Goal: Book appointment/travel/reservation

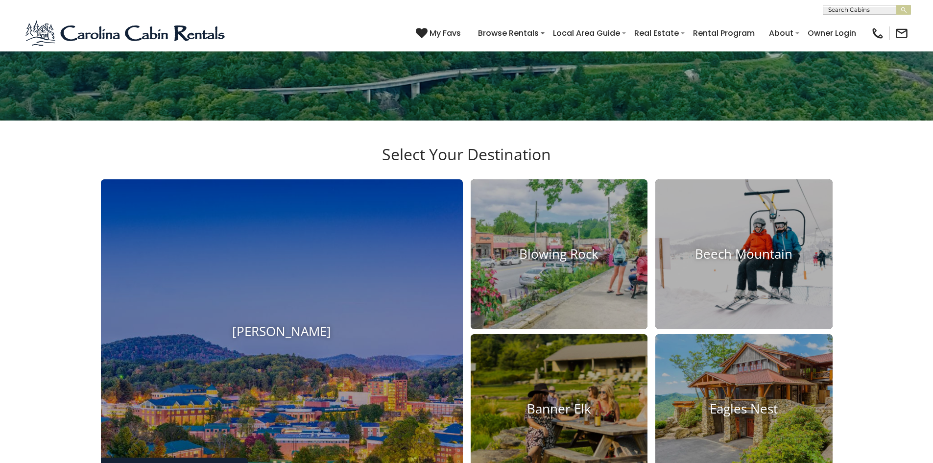
scroll to position [343, 0]
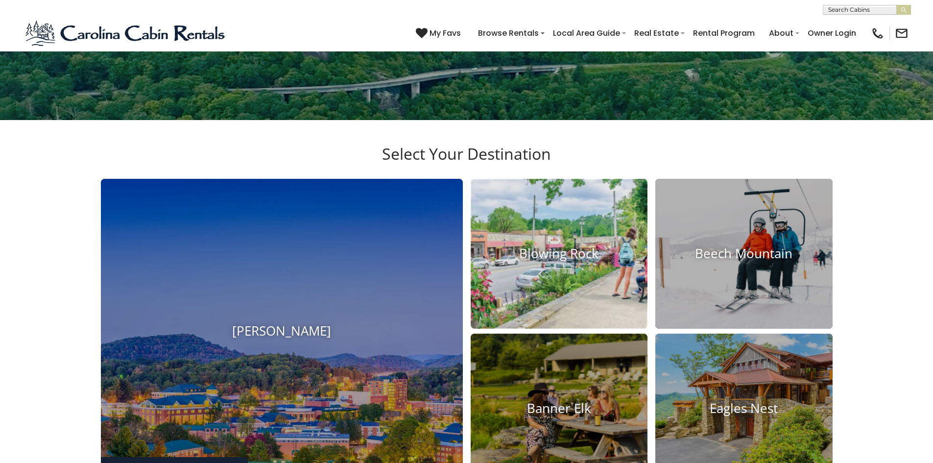
click at [575, 277] on img at bounding box center [559, 254] width 195 height 165
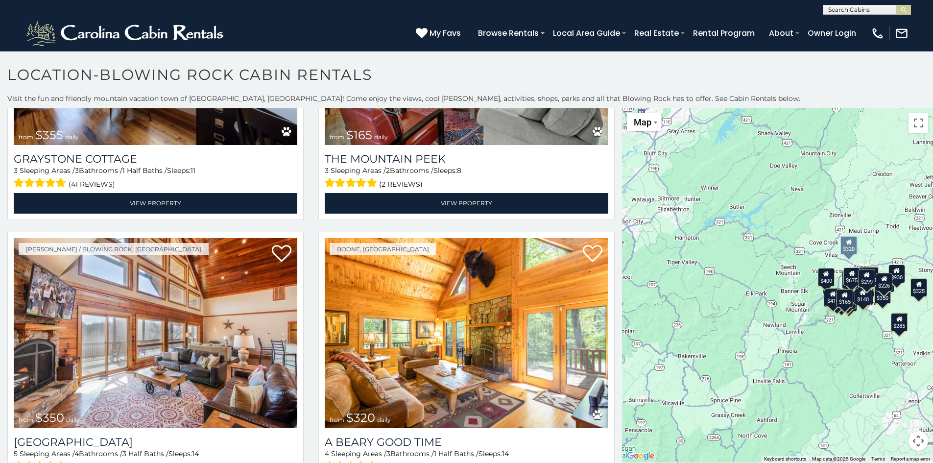
scroll to position [3577, 0]
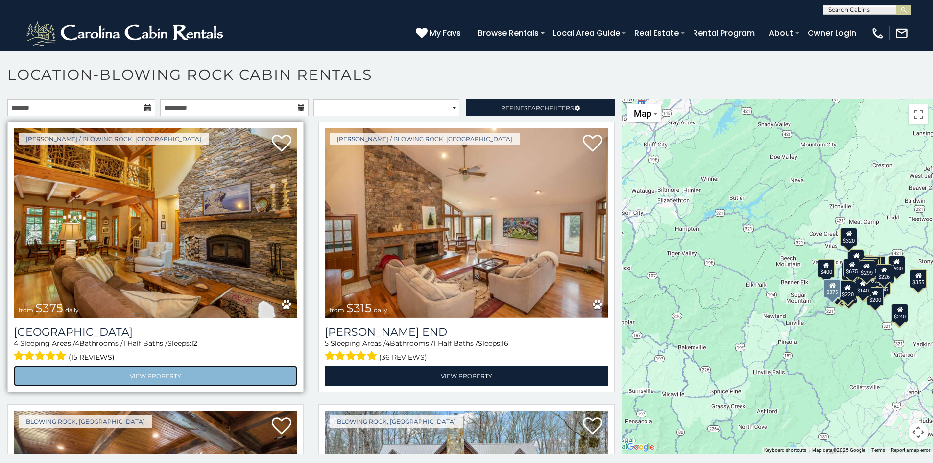
click at [227, 374] on link "View Property" at bounding box center [156, 376] width 284 height 20
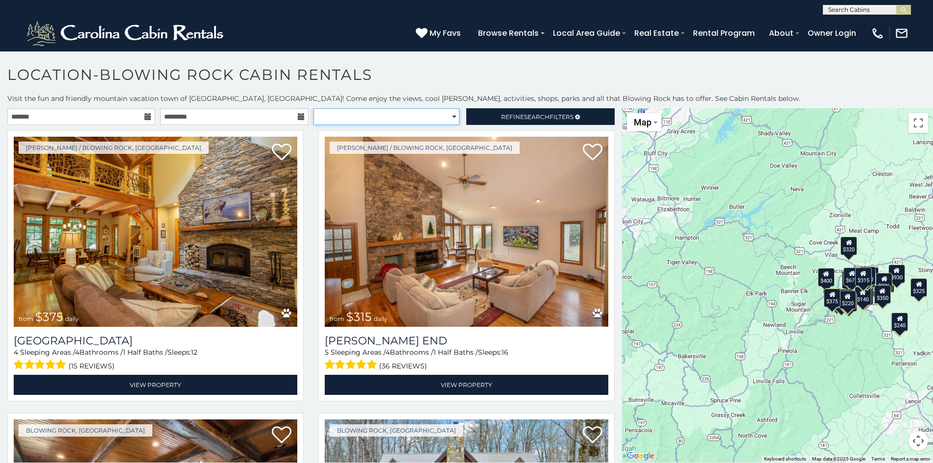
click at [447, 118] on select "**********" at bounding box center [387, 116] width 146 height 17
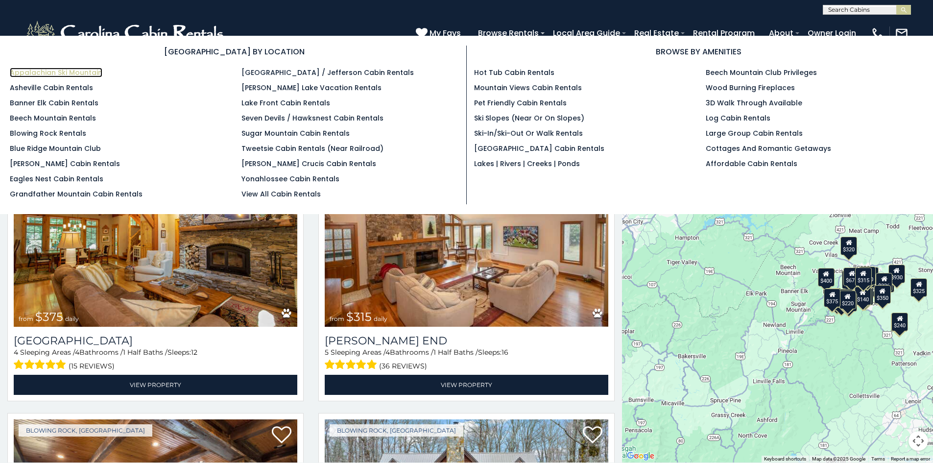
click at [61, 73] on link "Appalachian Ski Mountain" at bounding box center [56, 73] width 93 height 10
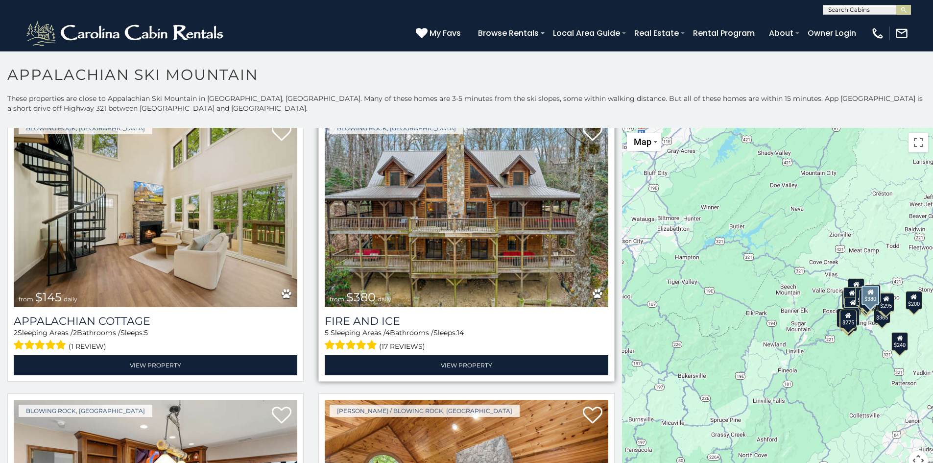
scroll to position [588, 0]
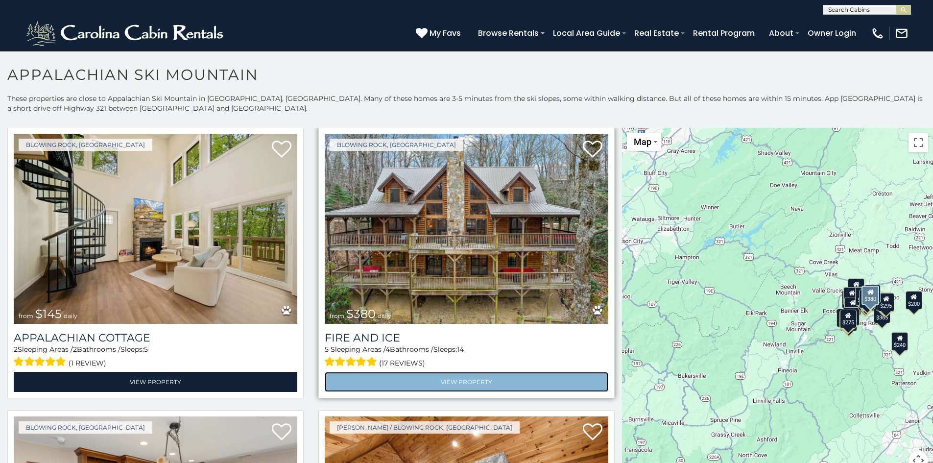
click at [467, 372] on link "View Property" at bounding box center [467, 382] width 284 height 20
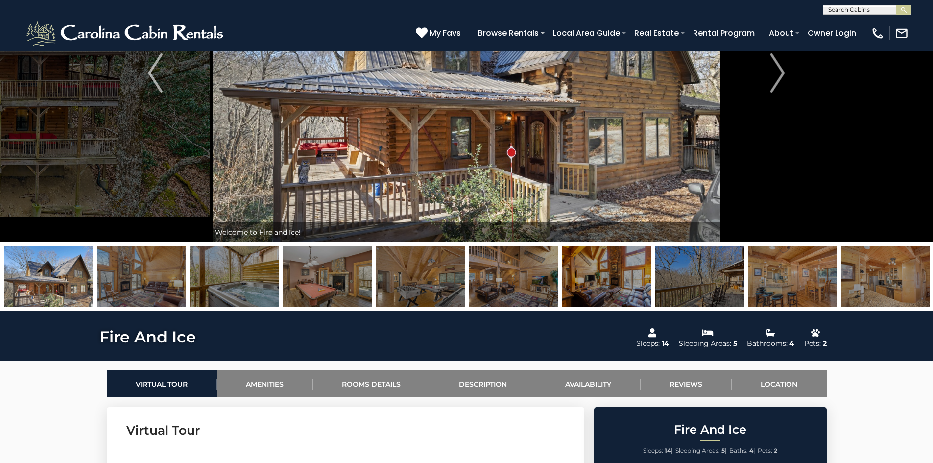
scroll to position [49, 0]
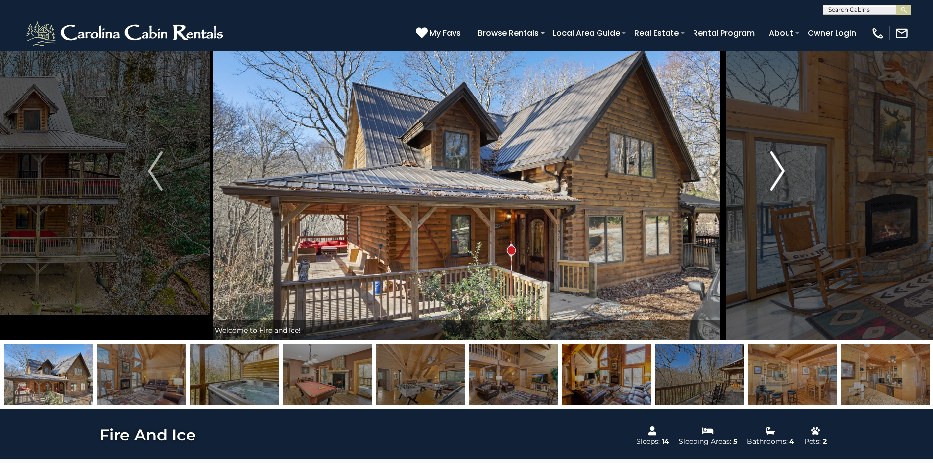
click at [778, 177] on img "Next" at bounding box center [778, 170] width 15 height 39
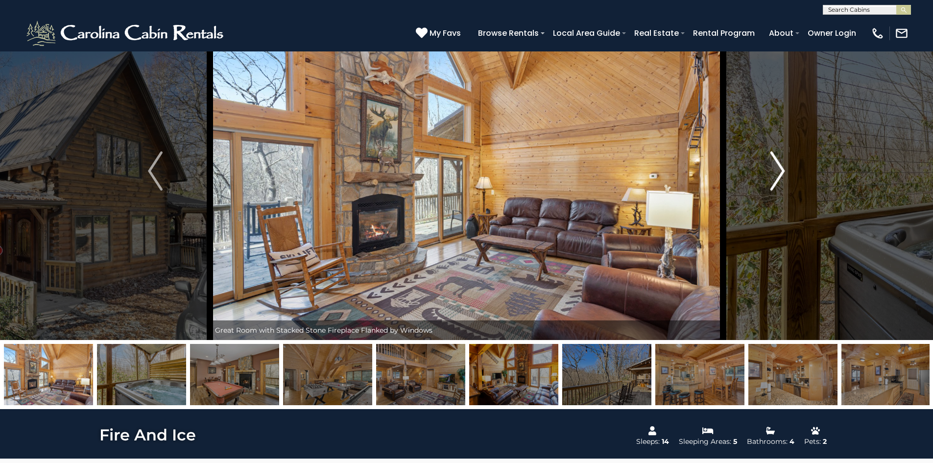
click at [783, 177] on img "Next" at bounding box center [778, 170] width 15 height 39
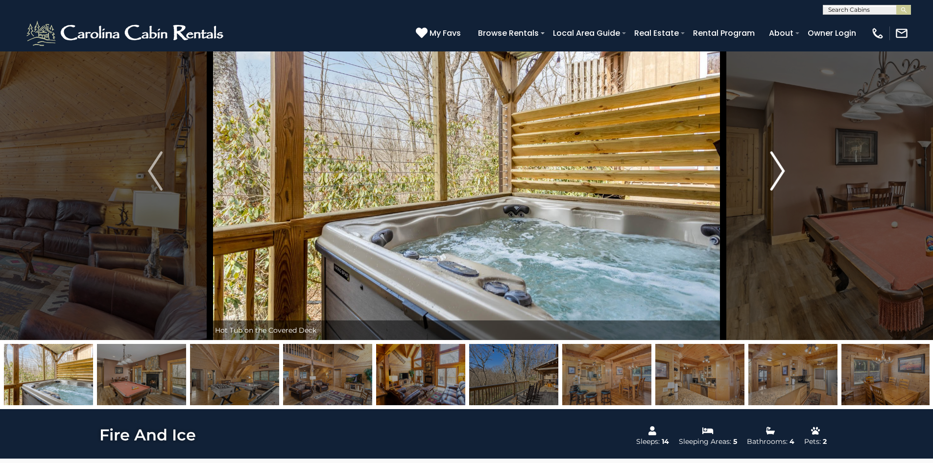
click at [780, 176] on img "Next" at bounding box center [778, 170] width 15 height 39
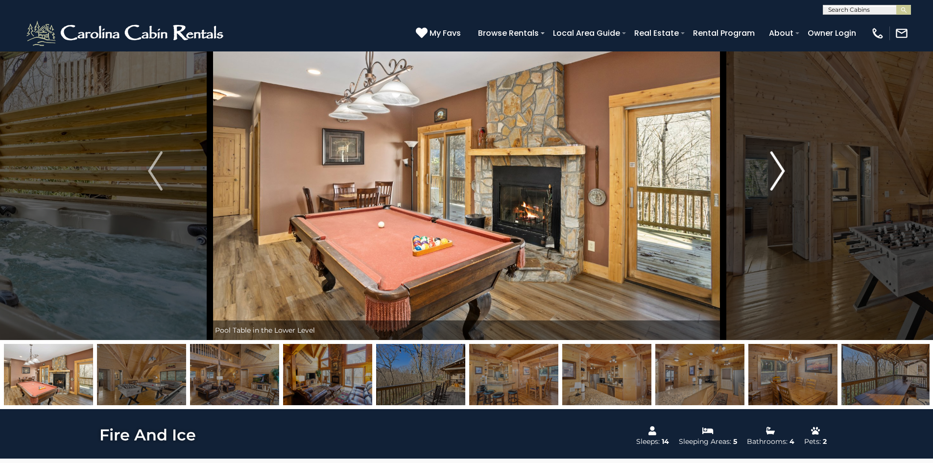
click at [780, 176] on img "Next" at bounding box center [778, 170] width 15 height 39
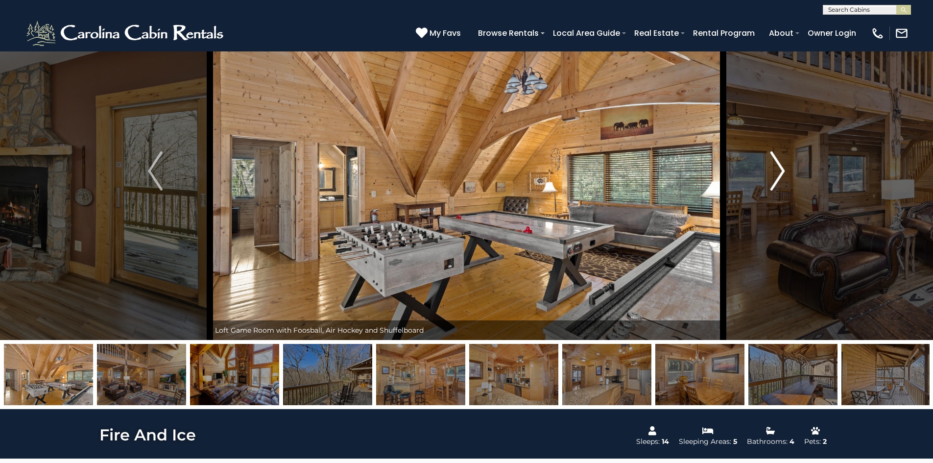
click at [780, 176] on img "Next" at bounding box center [778, 170] width 15 height 39
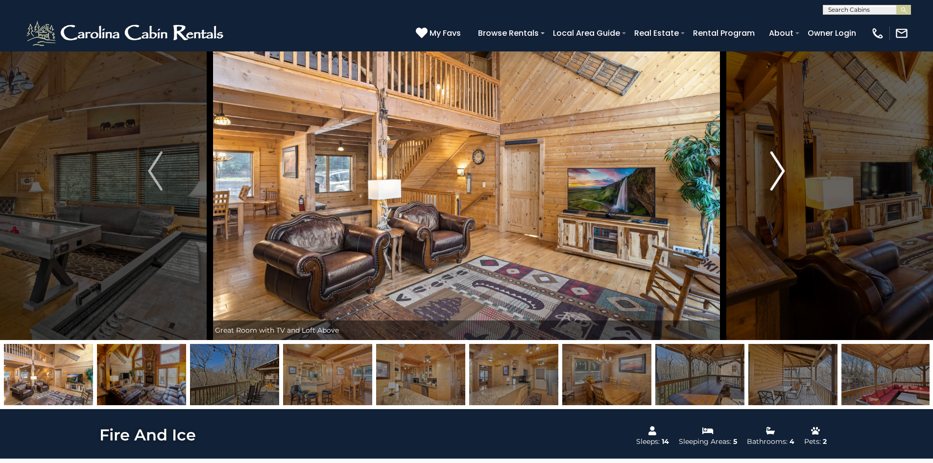
click at [780, 176] on img "Next" at bounding box center [778, 170] width 15 height 39
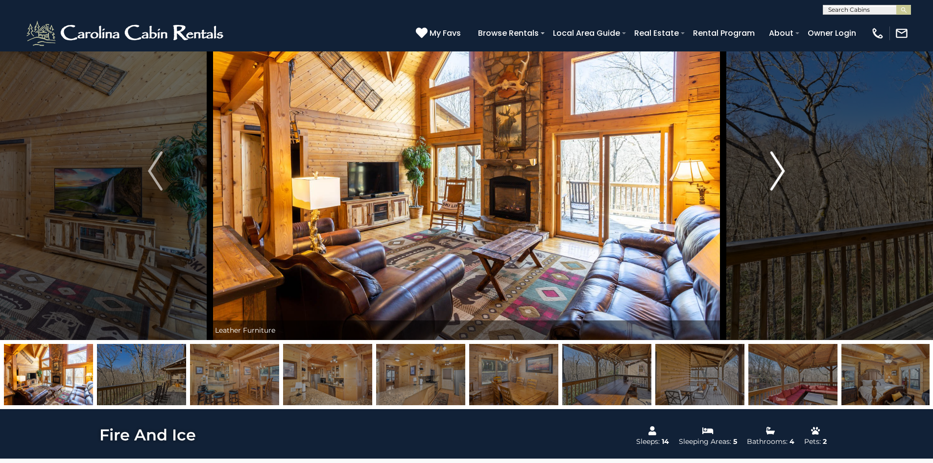
click at [780, 176] on img "Next" at bounding box center [778, 170] width 15 height 39
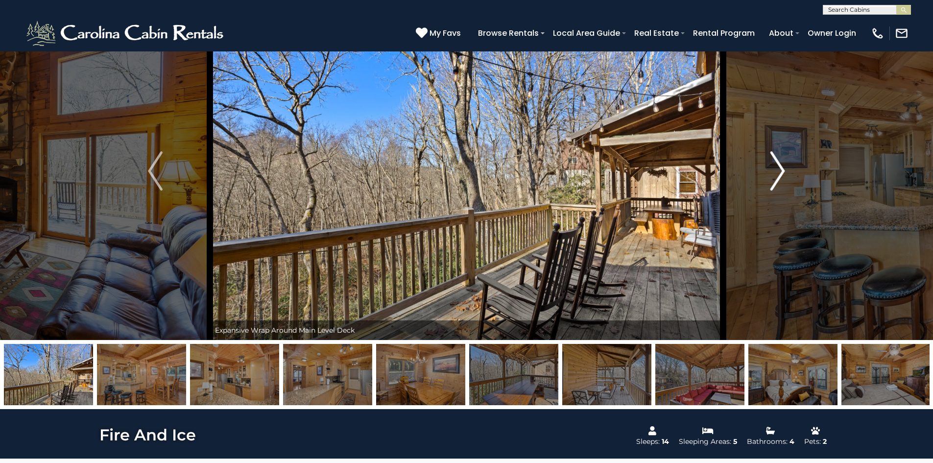
click at [780, 176] on img "Next" at bounding box center [778, 170] width 15 height 39
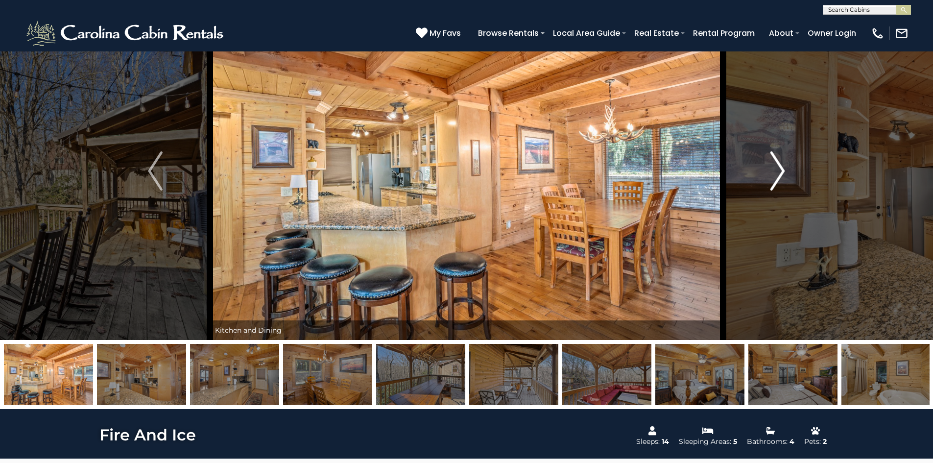
click at [780, 176] on img "Next" at bounding box center [778, 170] width 15 height 39
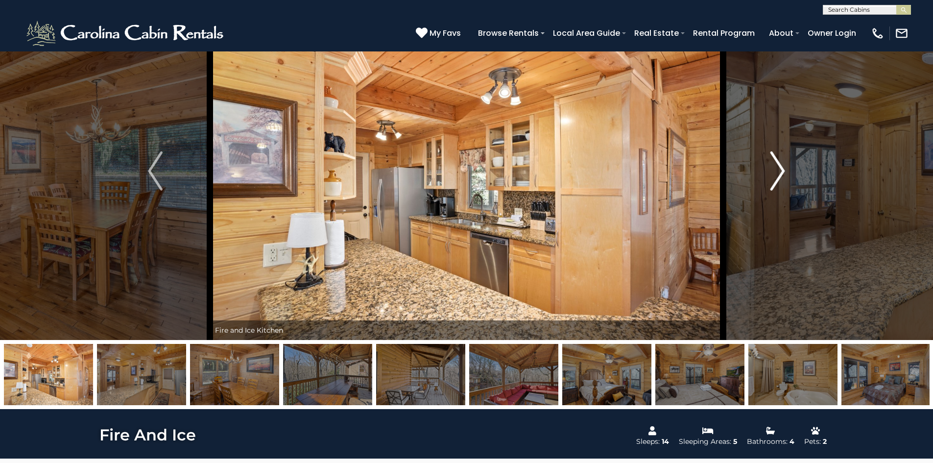
click at [780, 176] on img "Next" at bounding box center [778, 170] width 15 height 39
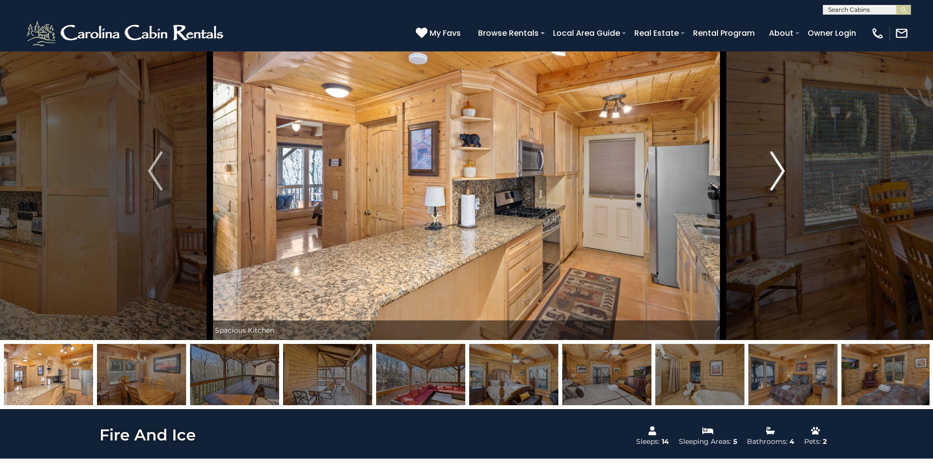
click at [780, 176] on img "Next" at bounding box center [778, 170] width 15 height 39
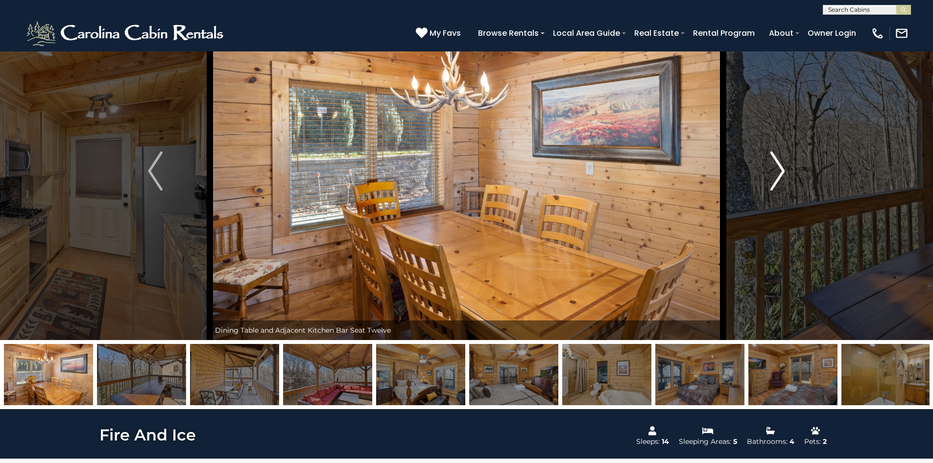
click at [780, 176] on img "Next" at bounding box center [778, 170] width 15 height 39
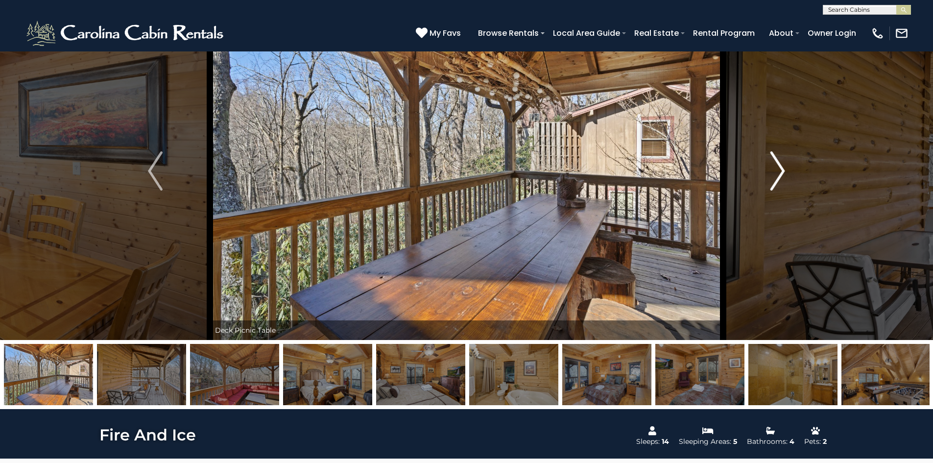
click at [780, 176] on img "Next" at bounding box center [778, 170] width 15 height 39
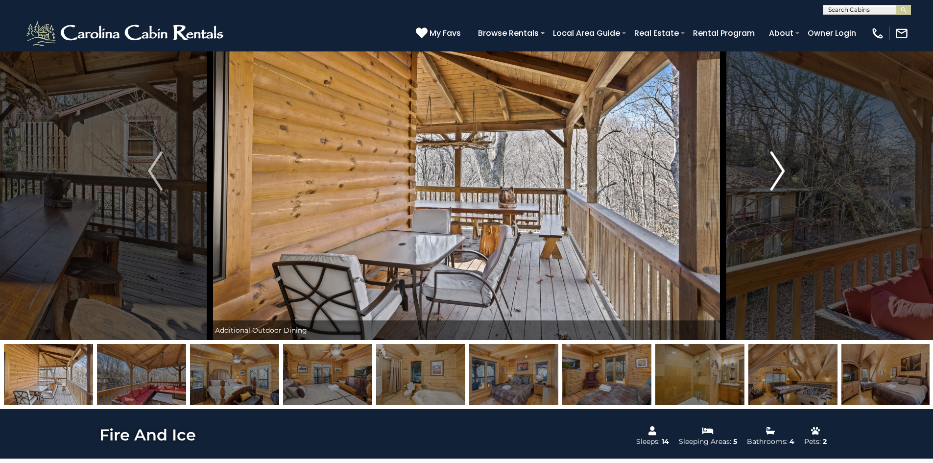
click at [780, 176] on img "Next" at bounding box center [778, 170] width 15 height 39
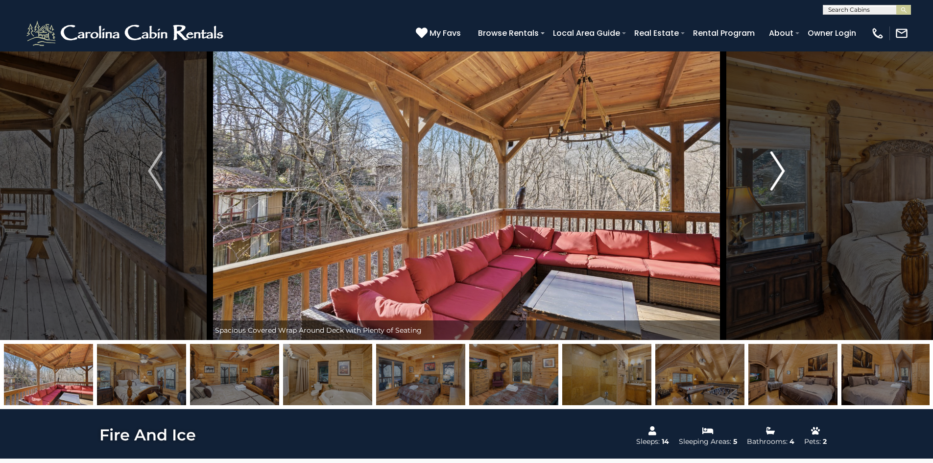
click at [780, 176] on img "Next" at bounding box center [778, 170] width 15 height 39
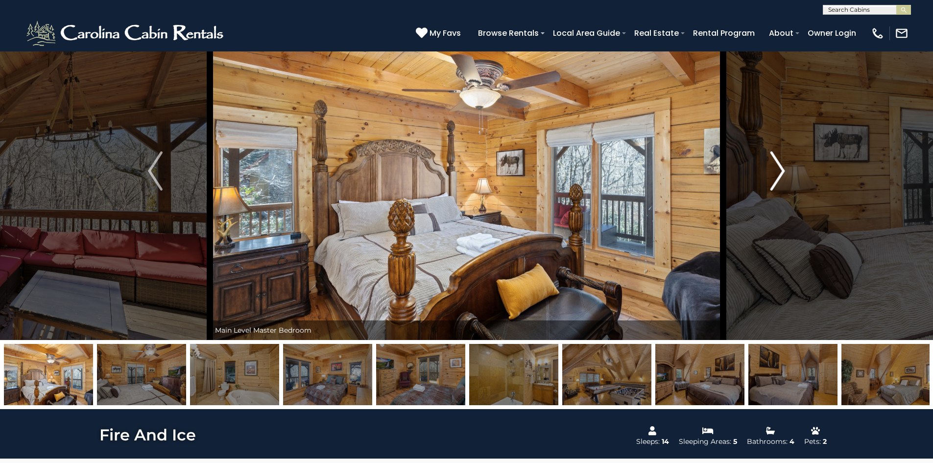
click at [780, 176] on img "Next" at bounding box center [778, 170] width 15 height 39
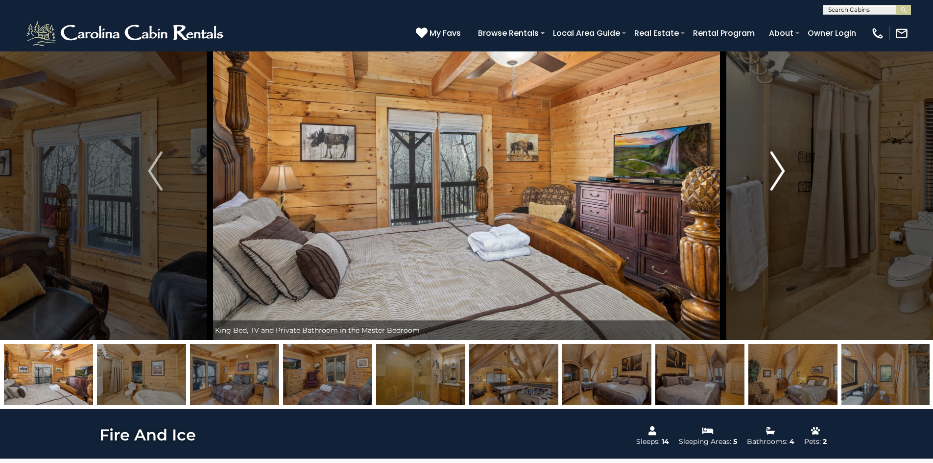
click at [780, 176] on img "Next" at bounding box center [778, 170] width 15 height 39
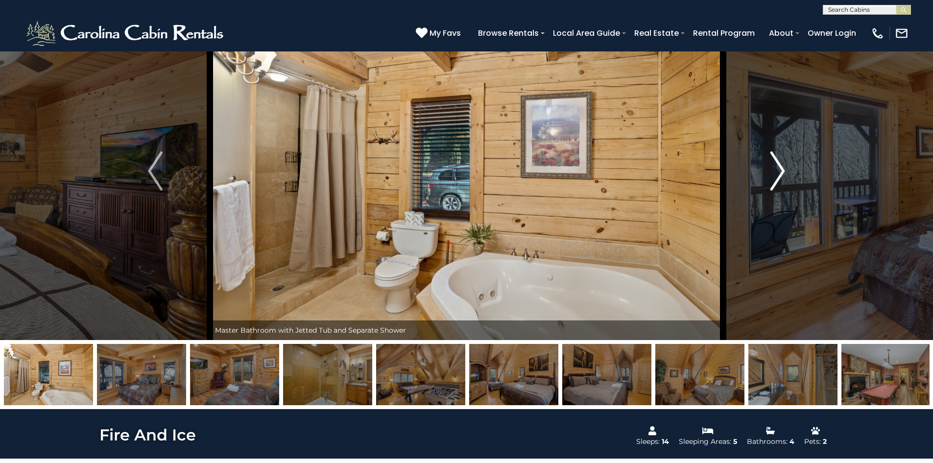
click at [780, 176] on img "Next" at bounding box center [778, 170] width 15 height 39
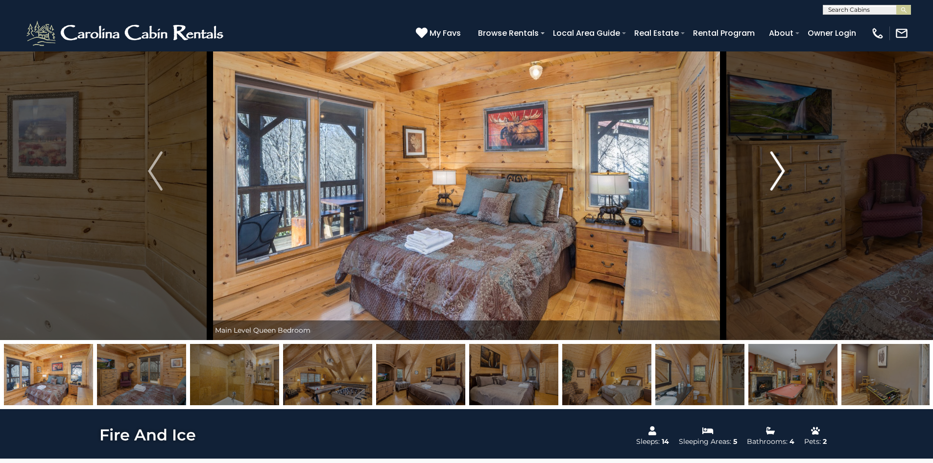
click at [780, 176] on img "Next" at bounding box center [778, 170] width 15 height 39
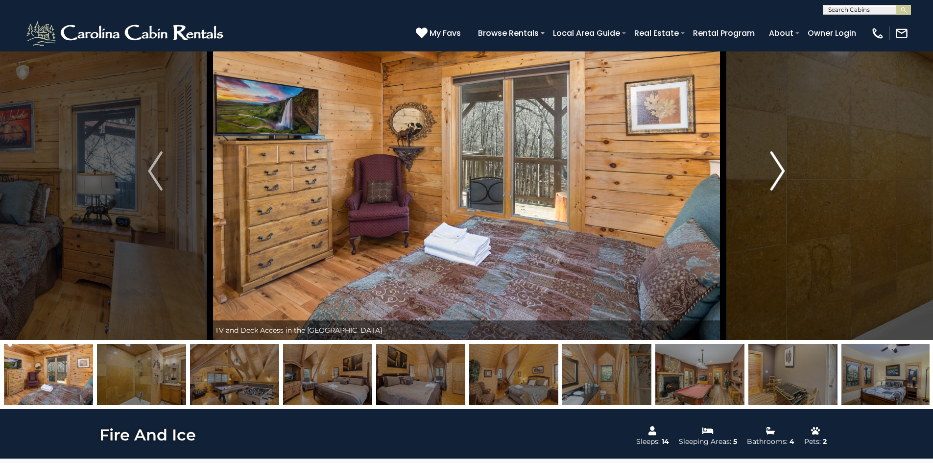
click at [780, 176] on img "Next" at bounding box center [778, 170] width 15 height 39
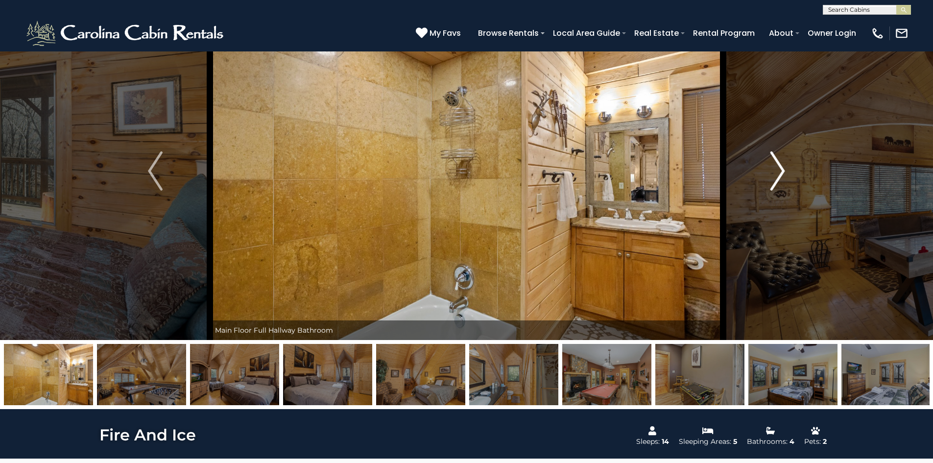
click at [780, 176] on img "Next" at bounding box center [778, 170] width 15 height 39
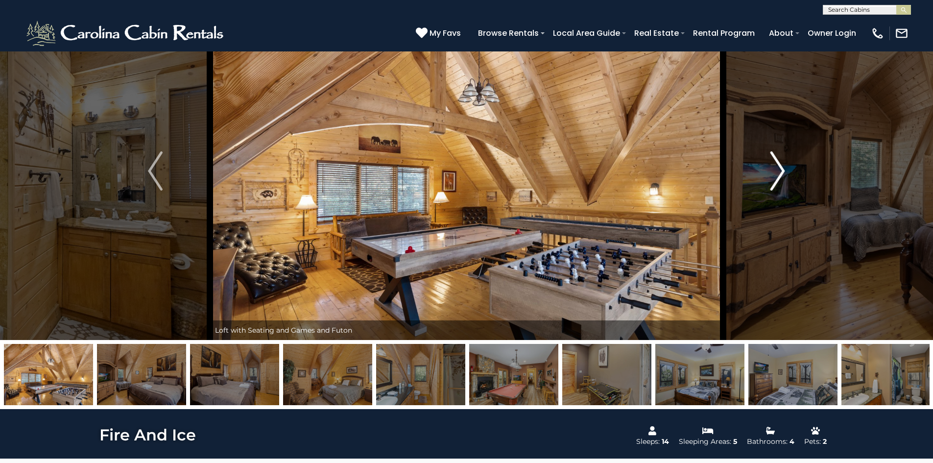
click at [780, 176] on img "Next" at bounding box center [778, 170] width 15 height 39
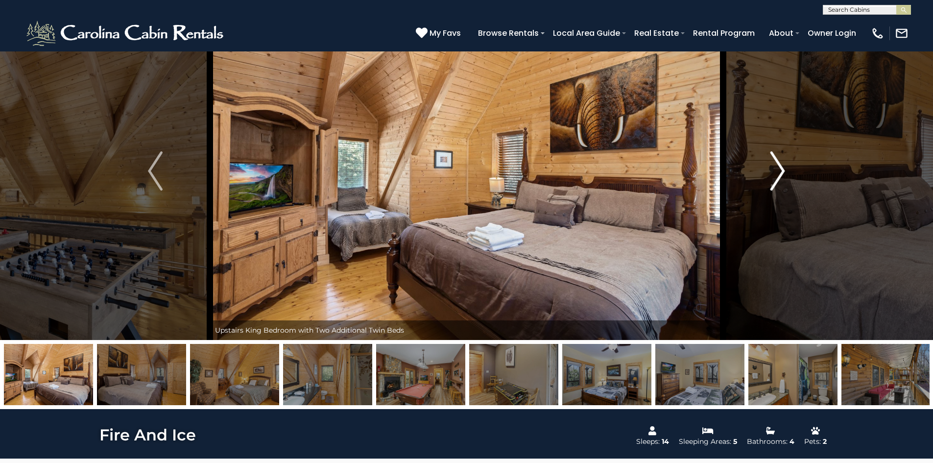
click at [780, 176] on img "Next" at bounding box center [778, 170] width 15 height 39
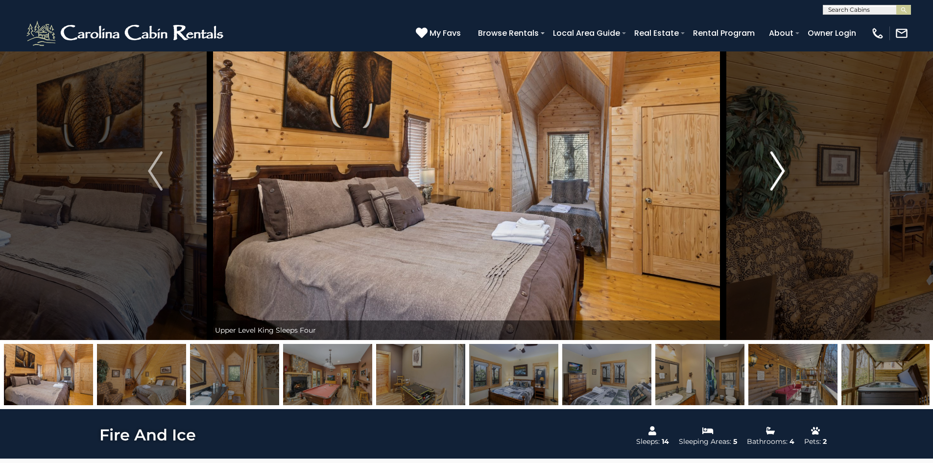
click at [780, 176] on img "Next" at bounding box center [778, 170] width 15 height 39
